Goal: Obtain resource: Obtain resource

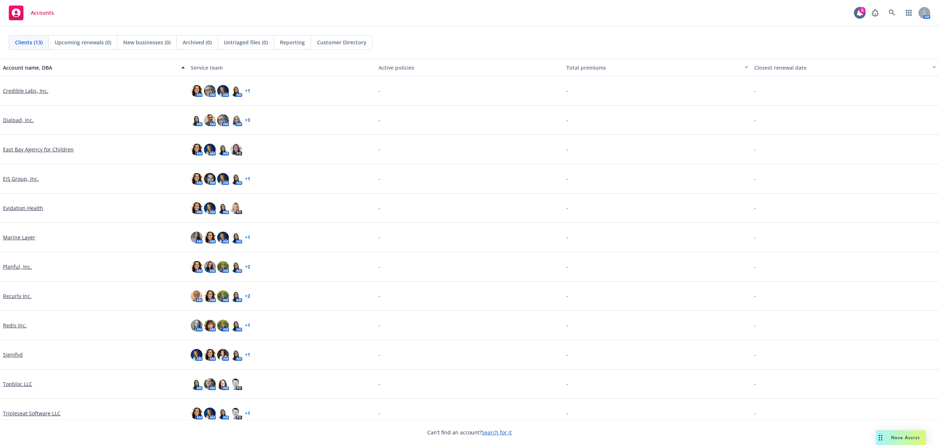
click at [9, 351] on link "Signifyd" at bounding box center [13, 355] width 20 height 8
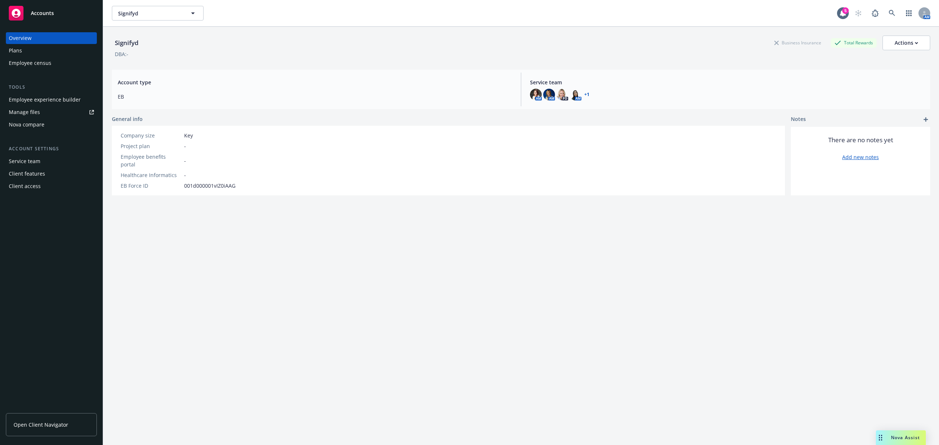
click at [39, 49] on div "Plans" at bounding box center [51, 51] width 85 height 12
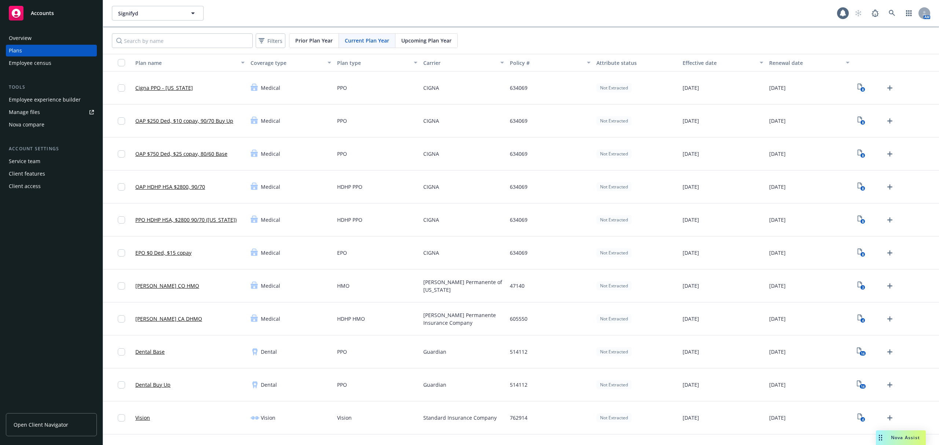
click at [424, 41] on span "Upcoming Plan Year" at bounding box center [426, 41] width 50 height 8
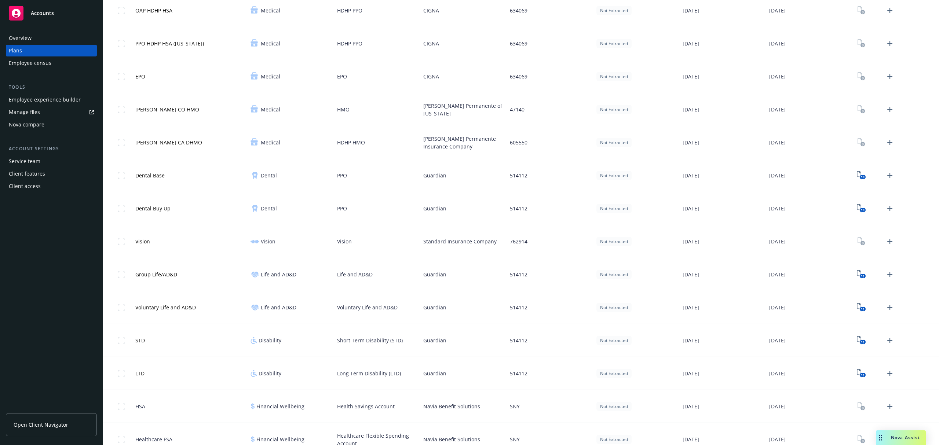
scroll to position [196, 0]
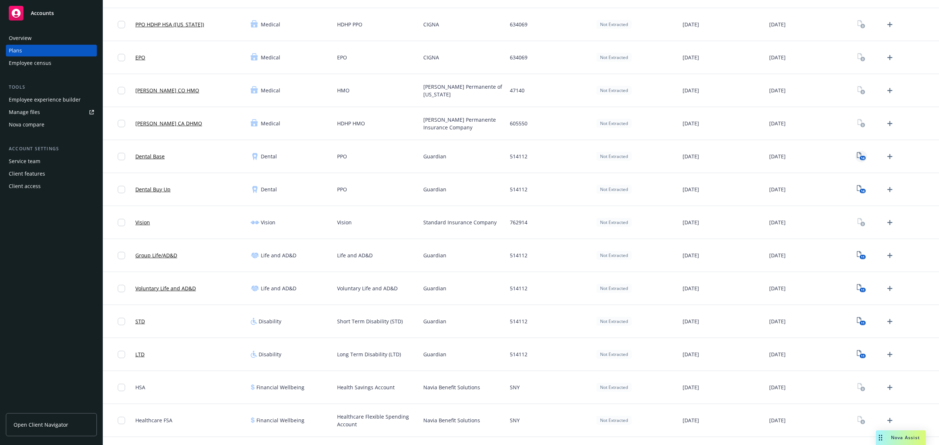
click at [857, 154] on icon "14" at bounding box center [861, 156] width 9 height 8
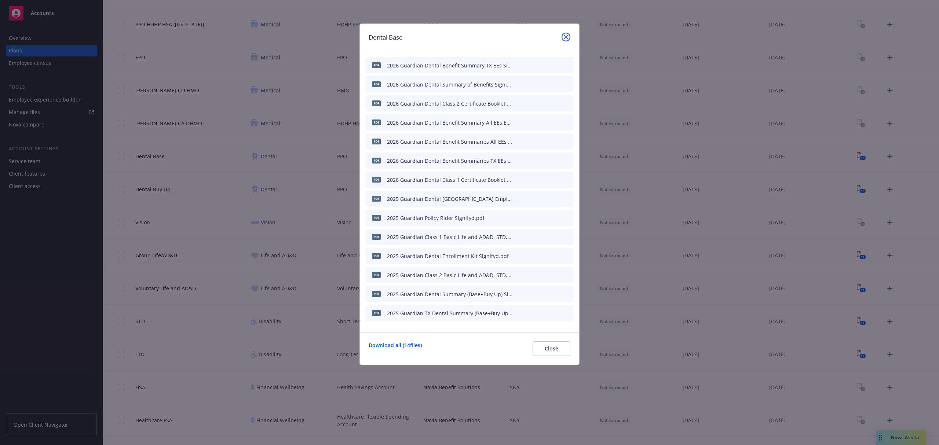
click at [566, 37] on icon "close" at bounding box center [566, 37] width 4 height 4
